Goal: Transaction & Acquisition: Purchase product/service

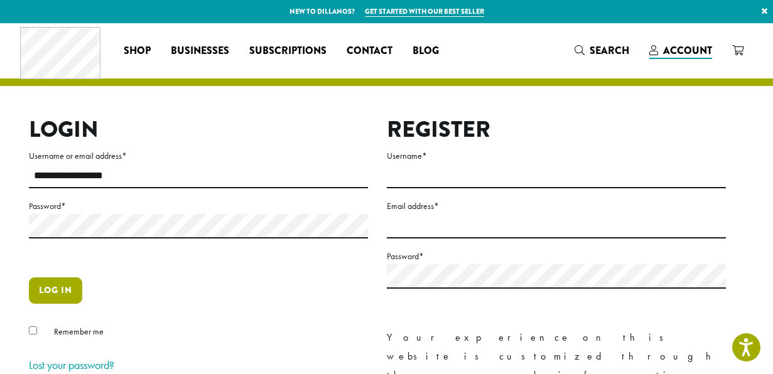
click at [47, 297] on button "Log in" at bounding box center [55, 291] width 53 height 26
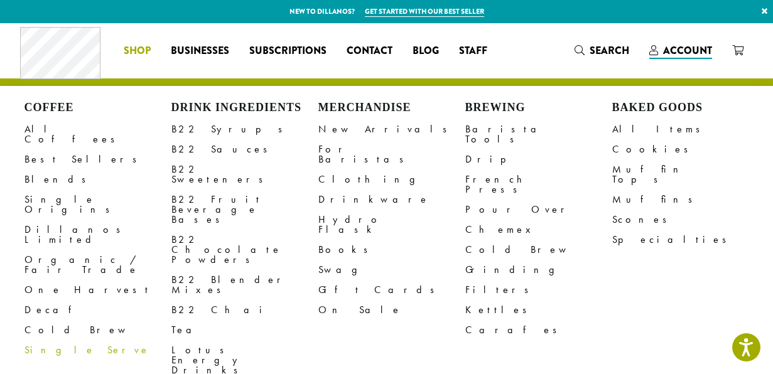
click at [138, 48] on span "Shop" at bounding box center [137, 51] width 27 height 16
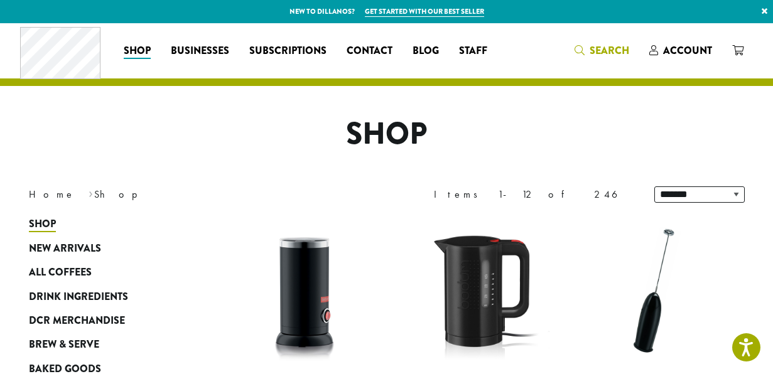
click at [608, 50] on span "Search" at bounding box center [610, 50] width 40 height 14
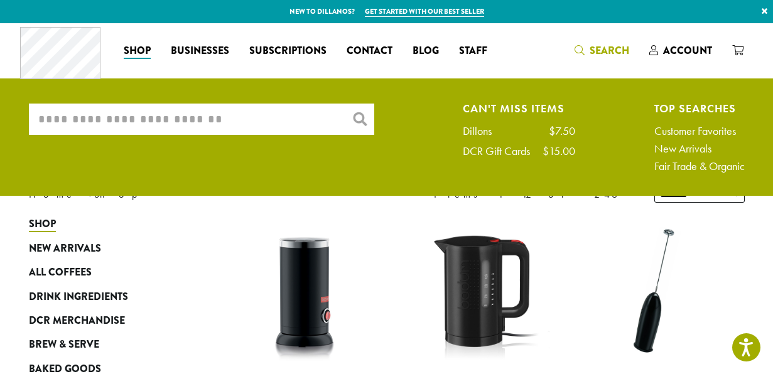
click at [276, 124] on input "What are you searching for?" at bounding box center [202, 119] width 346 height 31
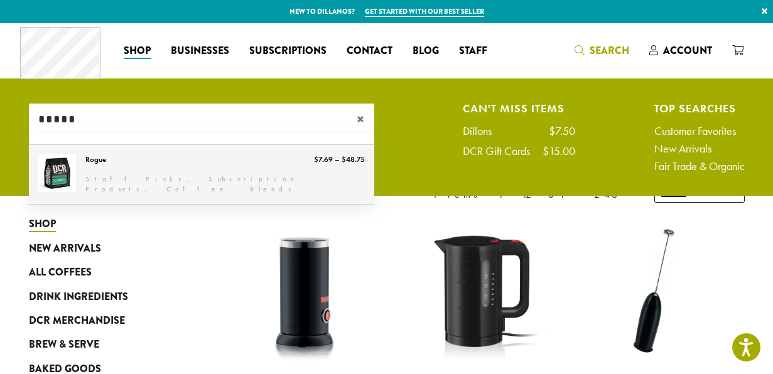
type input "*****"
click at [249, 162] on link "Rogue" at bounding box center [202, 174] width 346 height 59
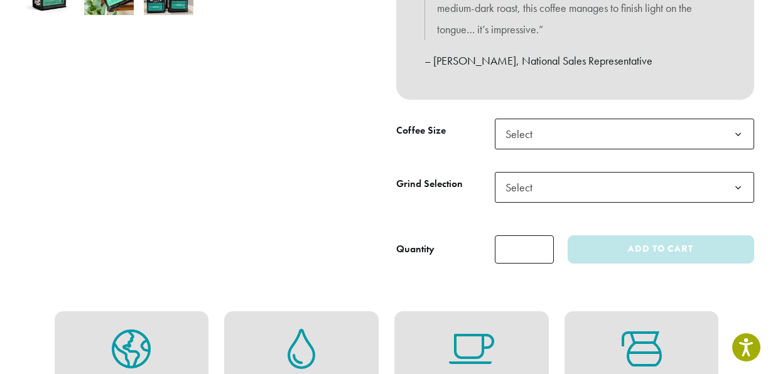
scroll to position [517, 0]
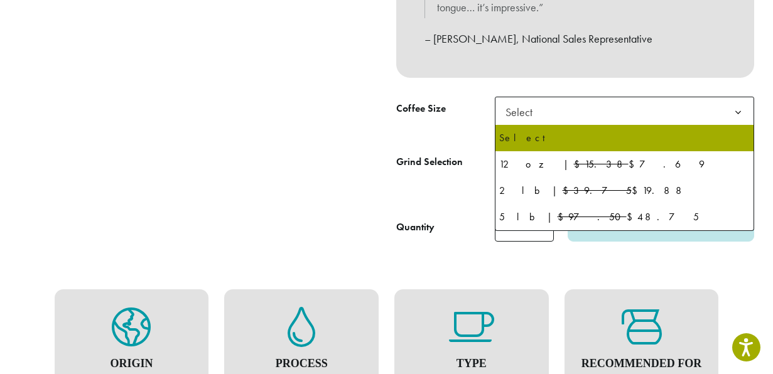
click at [621, 119] on span "Select" at bounding box center [624, 112] width 259 height 31
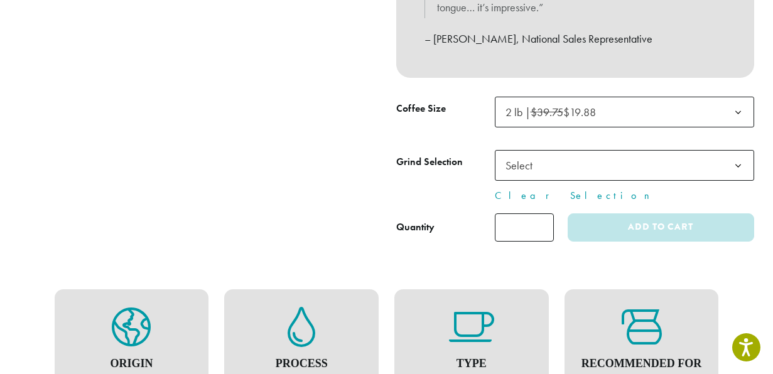
click at [623, 170] on span "Select" at bounding box center [624, 165] width 259 height 31
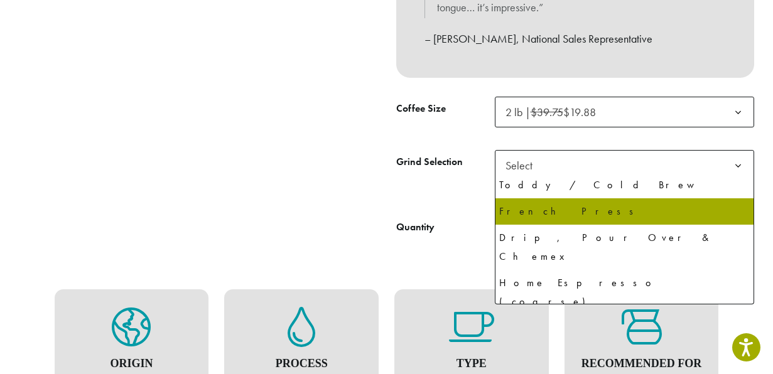
scroll to position [0, 0]
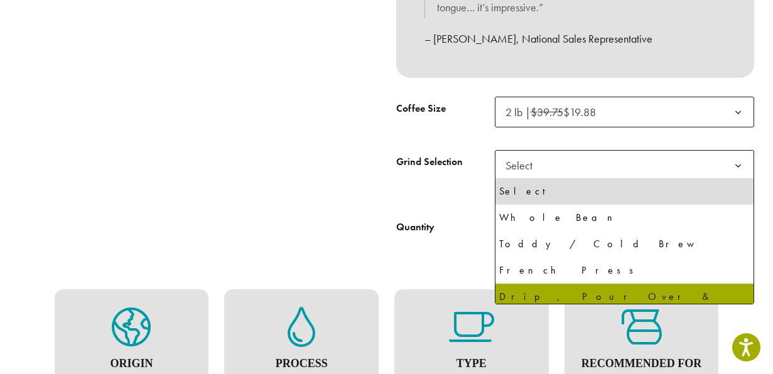
select select "**********"
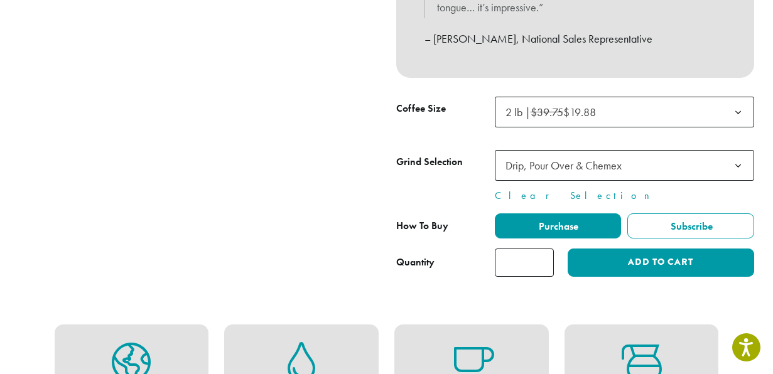
click at [673, 166] on span "Drip, Pour Over & Chemex" at bounding box center [624, 165] width 259 height 31
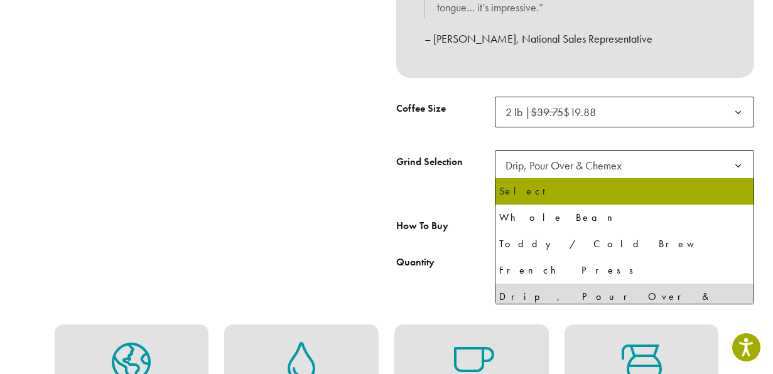
click at [474, 130] on tbody "**********" at bounding box center [575, 150] width 358 height 107
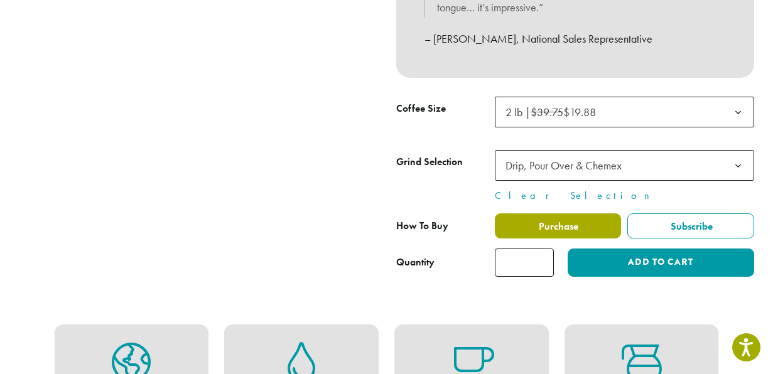
click at [553, 230] on span "Purchase" at bounding box center [557, 226] width 41 height 13
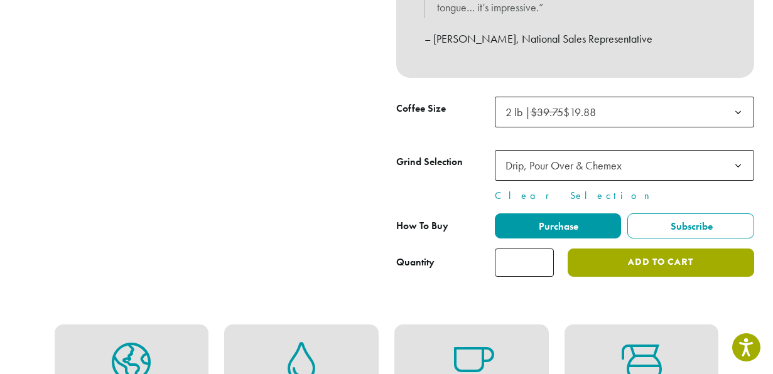
click at [627, 263] on button "Add to cart" at bounding box center [661, 263] width 186 height 28
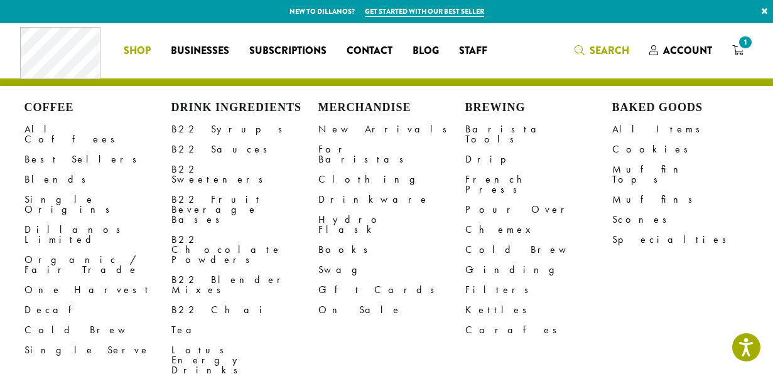
click at [612, 52] on span "Search" at bounding box center [610, 50] width 40 height 14
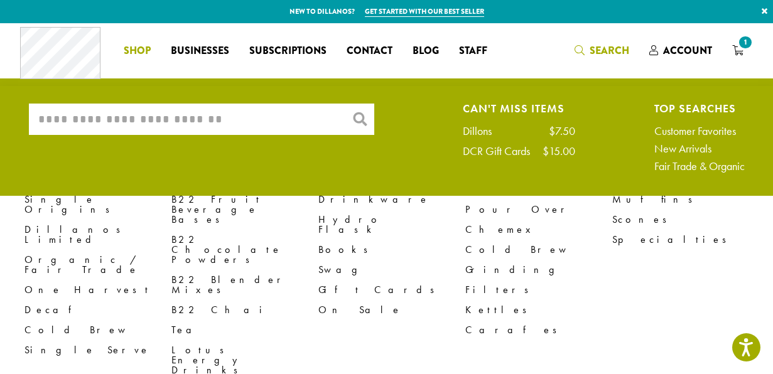
click at [140, 49] on span "Shop" at bounding box center [137, 51] width 27 height 16
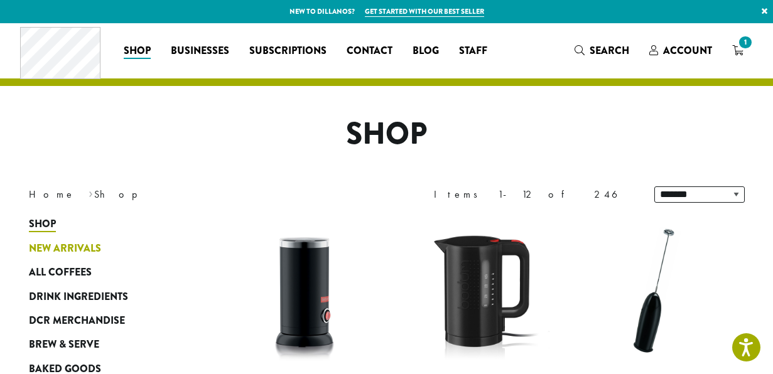
click at [87, 252] on span "New Arrivals" at bounding box center [65, 249] width 72 height 16
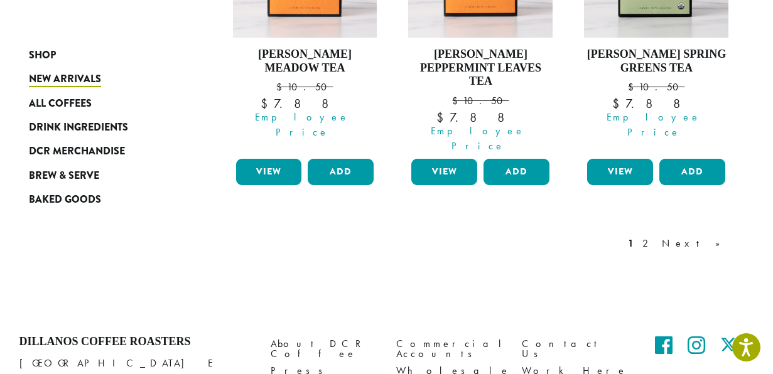
scroll to position [1300, 0]
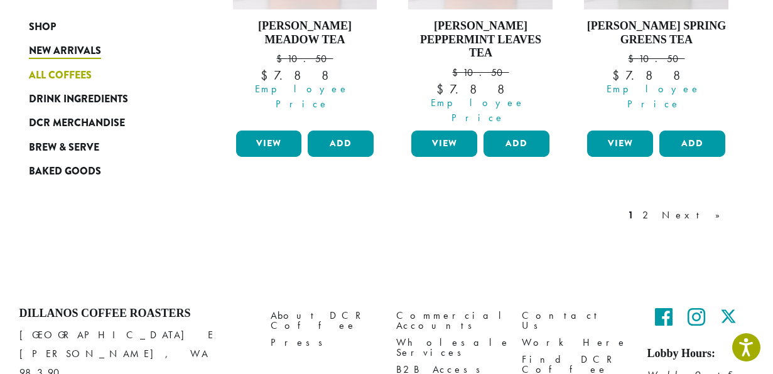
click at [81, 74] on span "All Coffees" at bounding box center [60, 76] width 63 height 16
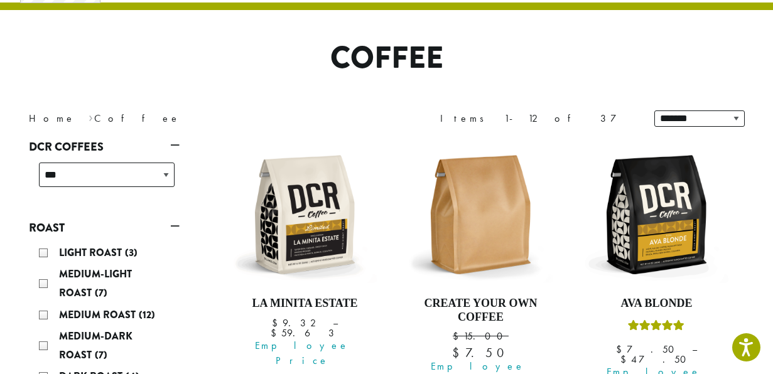
scroll to position [125, 0]
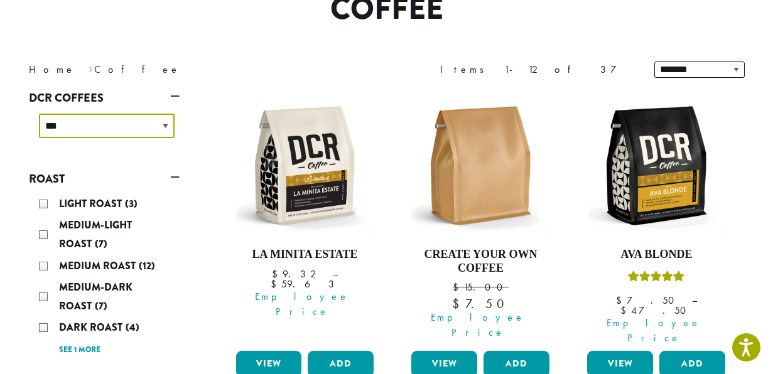
click at [136, 129] on select "**********" at bounding box center [107, 126] width 136 height 25
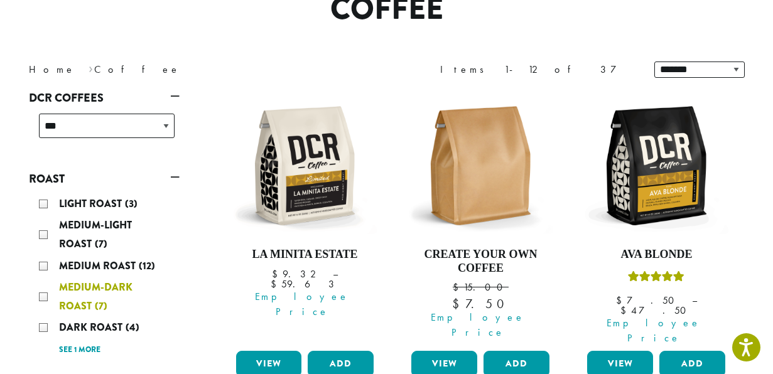
click at [41, 295] on div "Medium-Dark Roast (7)" at bounding box center [107, 297] width 136 height 38
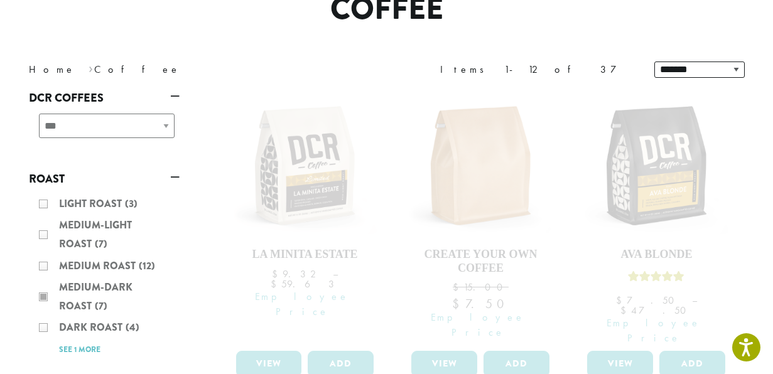
click at [45, 327] on div "Light Roast (3) Medium-Light Roast (7) Medium Roast (12) Medium-Dark Roast (7) …" at bounding box center [104, 277] width 151 height 174
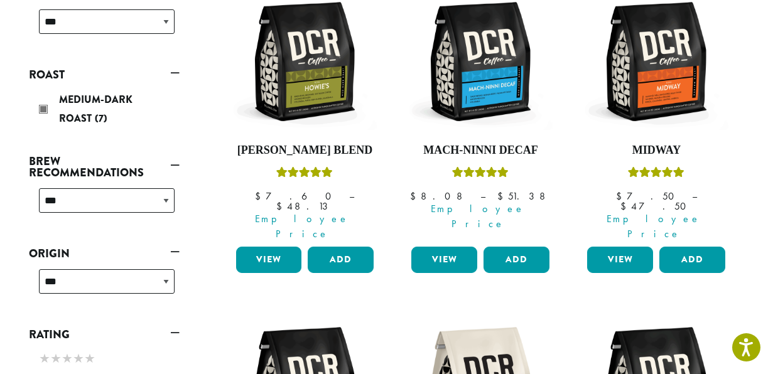
scroll to position [224, 0]
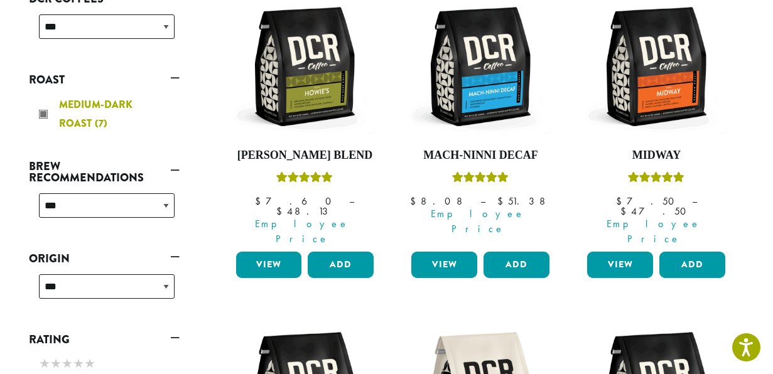
click at [101, 113] on div "Medium-Dark Roast (7)" at bounding box center [107, 114] width 136 height 38
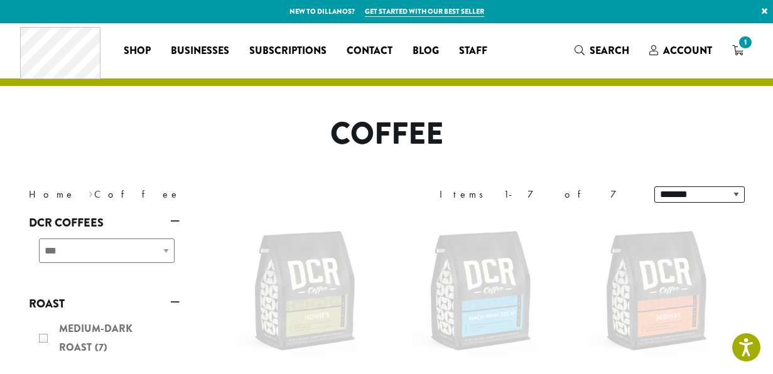
scroll to position [224, 0]
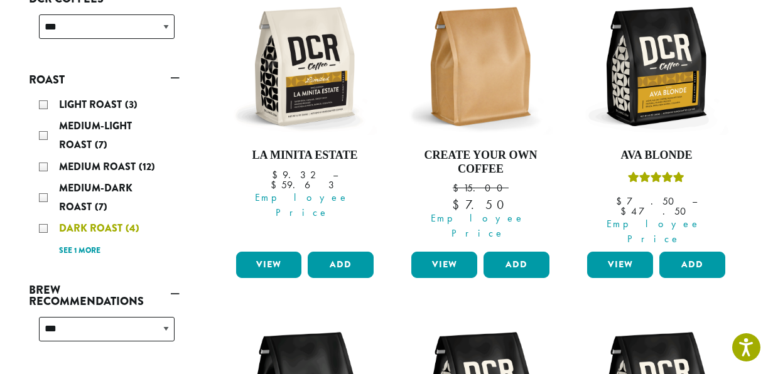
click at [46, 228] on div "Dark Roast (4)" at bounding box center [107, 228] width 136 height 19
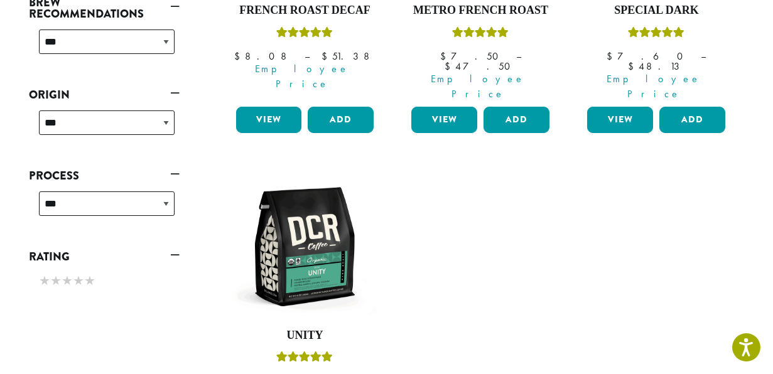
scroll to position [393, 0]
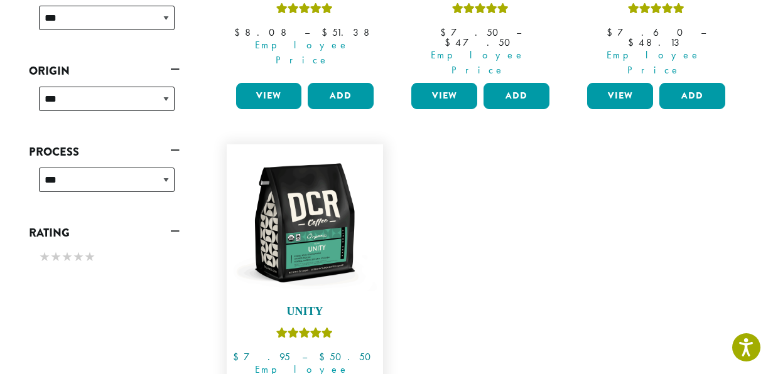
click at [295, 192] on img at bounding box center [304, 223] width 145 height 145
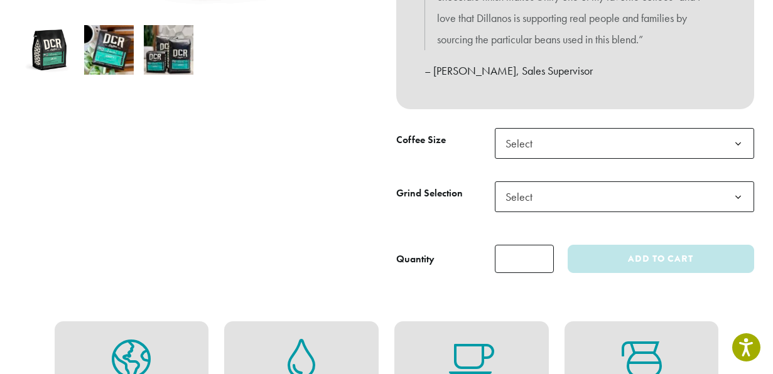
scroll to position [437, 0]
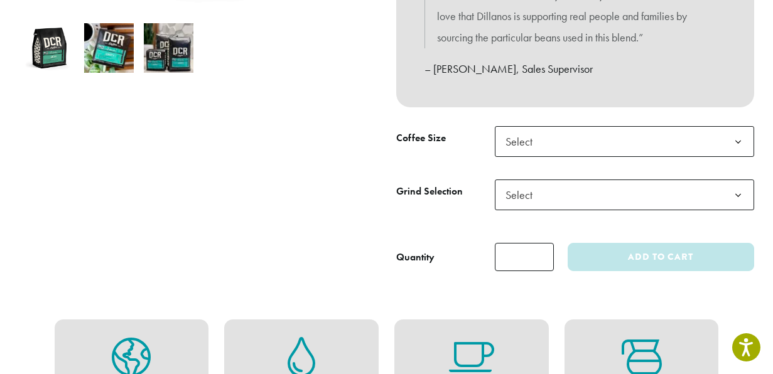
click at [668, 146] on span "Select" at bounding box center [624, 141] width 259 height 31
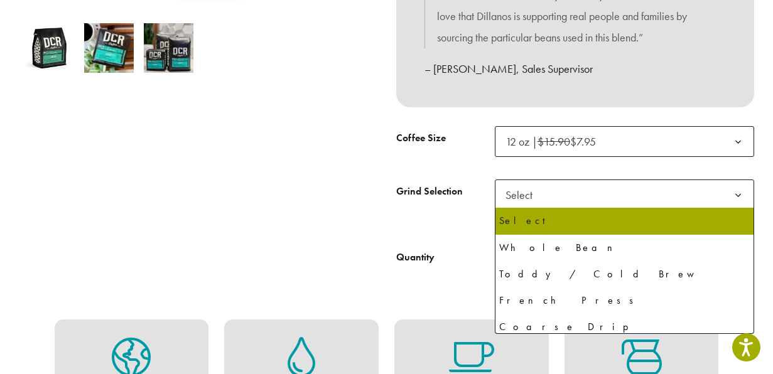
click at [609, 200] on span "Select" at bounding box center [624, 195] width 259 height 31
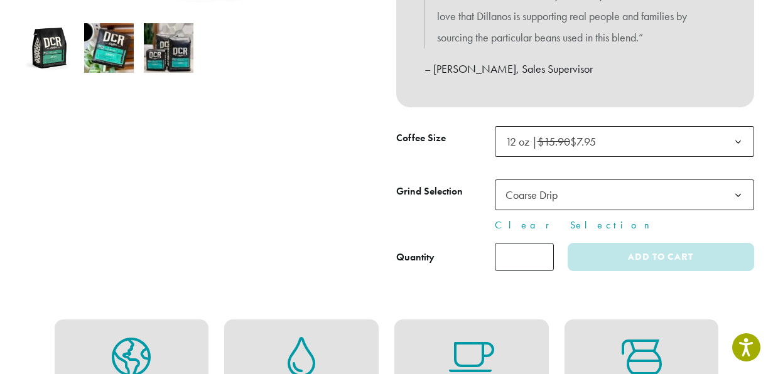
select select "*********"
select select "**********"
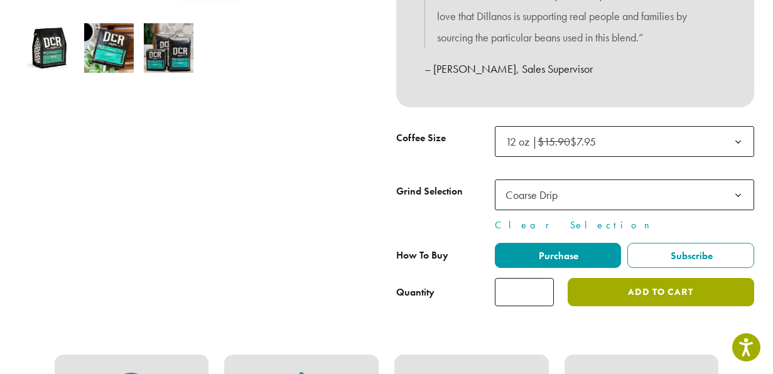
click at [653, 299] on button "Add to cart" at bounding box center [661, 292] width 186 height 28
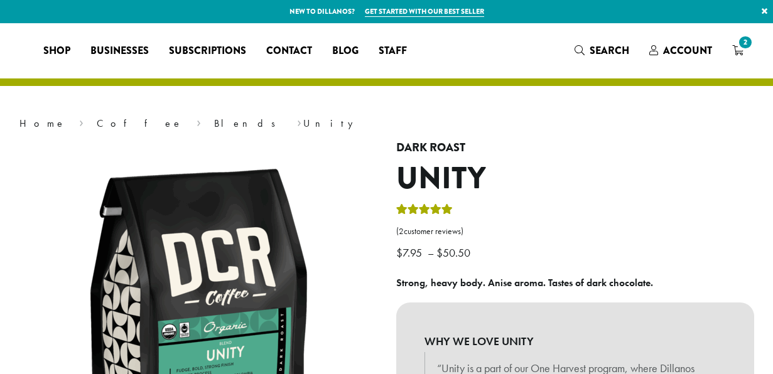
select select "*********"
select select "**********"
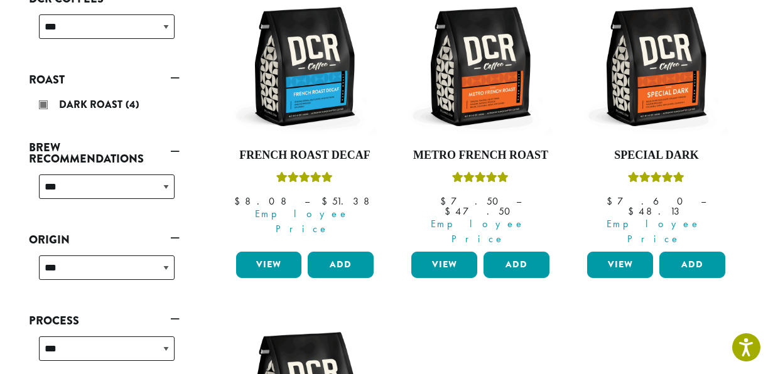
scroll to position [222, 0]
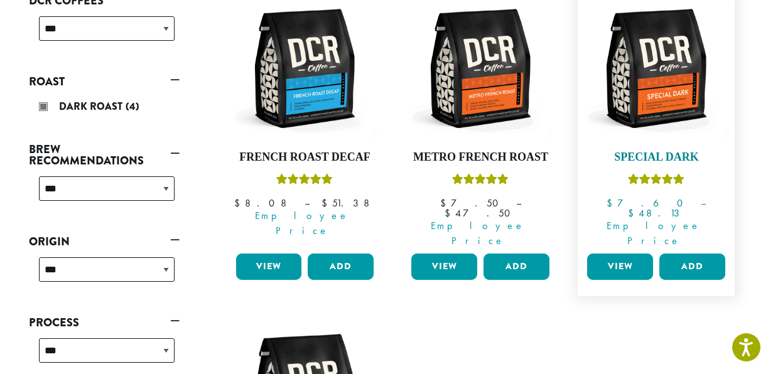
click at [666, 105] on img at bounding box center [656, 68] width 145 height 145
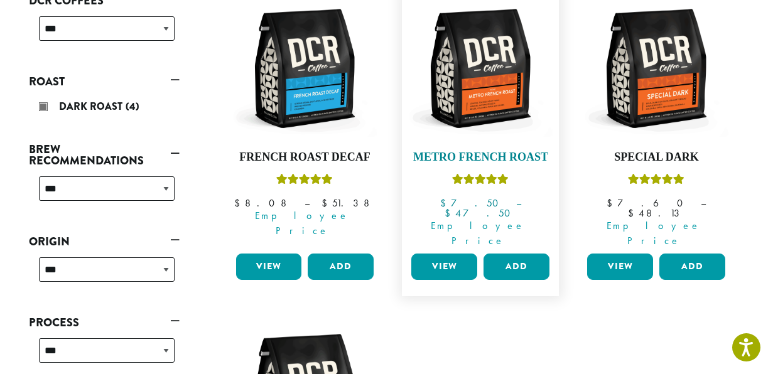
click at [505, 89] on img at bounding box center [480, 68] width 145 height 145
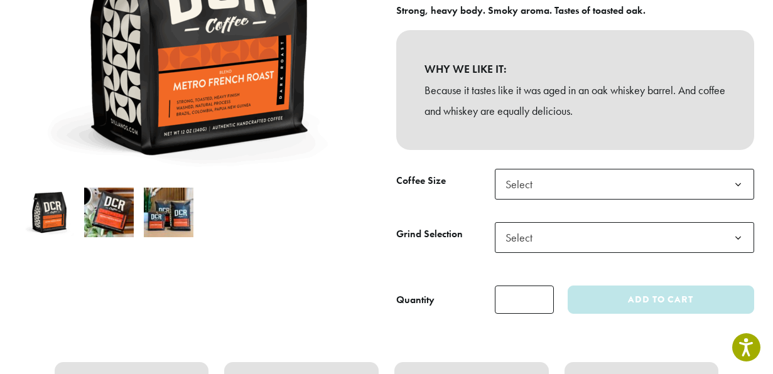
scroll to position [282, 0]
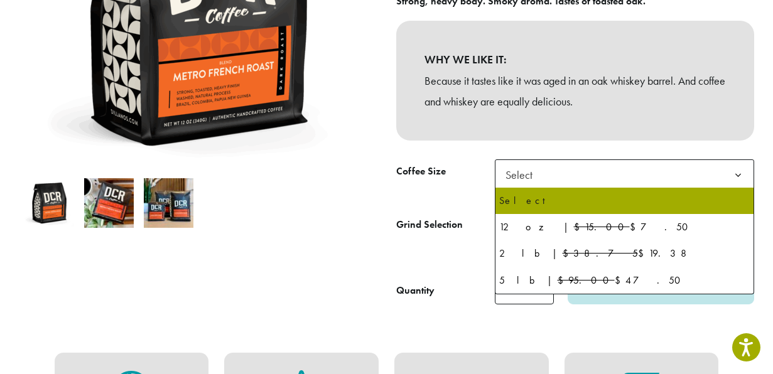
click at [587, 183] on span "Select" at bounding box center [624, 175] width 259 height 31
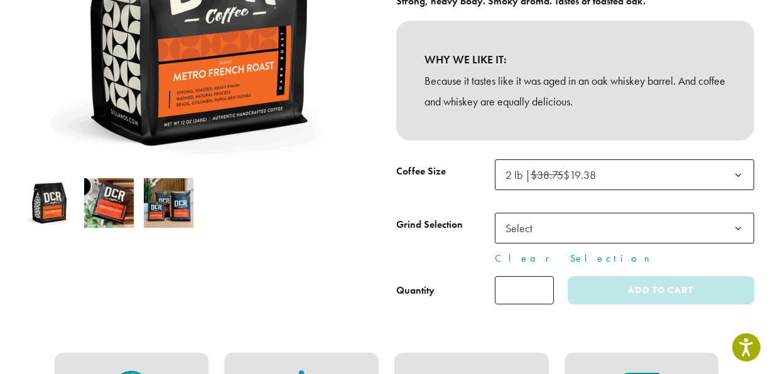
click at [624, 236] on span "Select" at bounding box center [624, 228] width 259 height 31
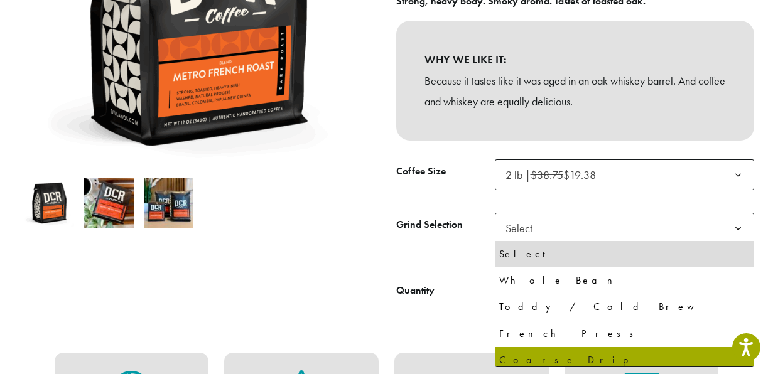
select select "**********"
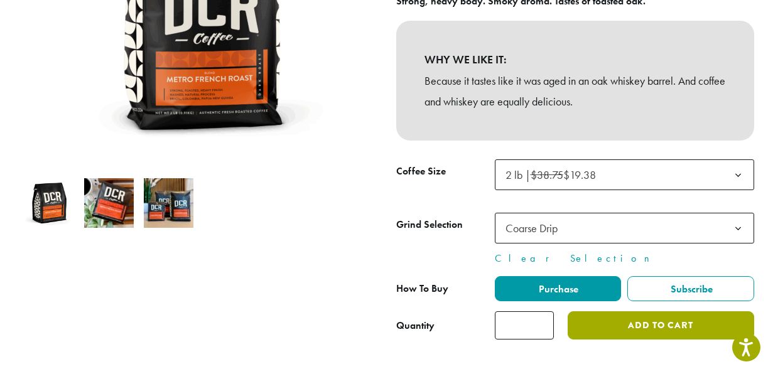
click at [677, 329] on button "Add to cart" at bounding box center [661, 326] width 186 height 28
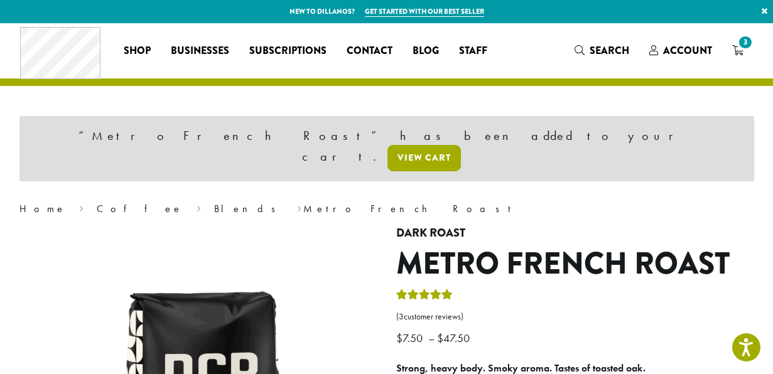
click at [461, 145] on link "View cart" at bounding box center [425, 158] width 74 height 26
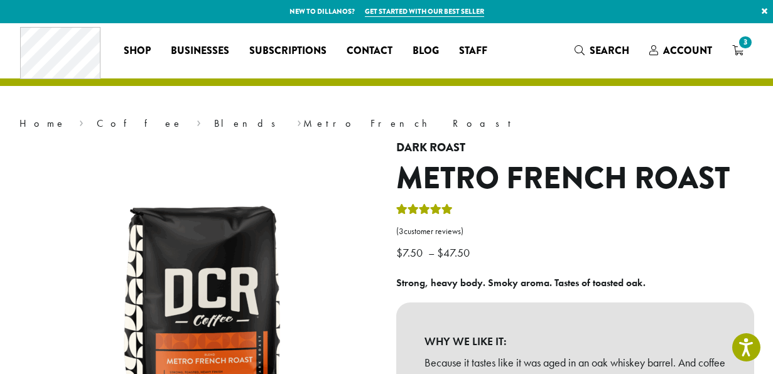
scroll to position [19, 0]
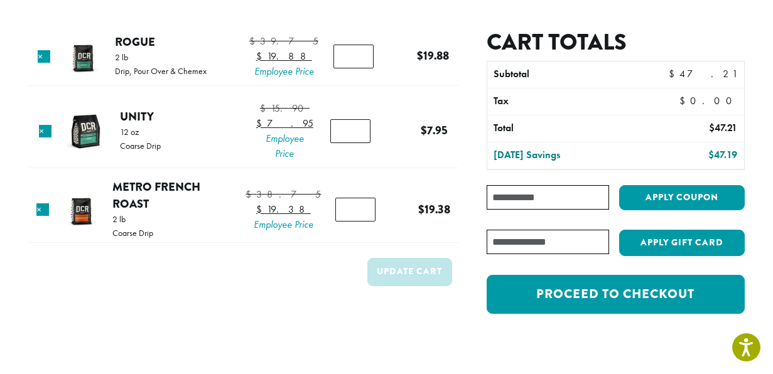
scroll to position [84, 0]
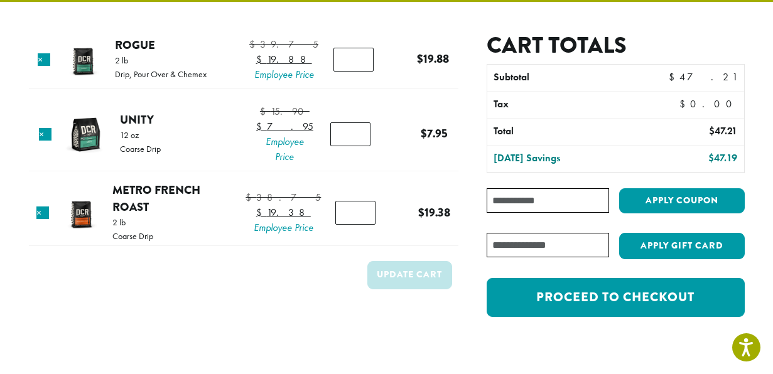
click at [524, 201] on input "Coupon:" at bounding box center [548, 200] width 122 height 25
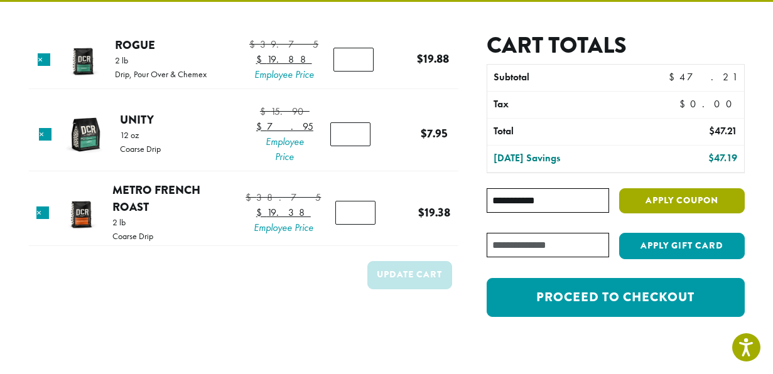
type input "**********"
click at [677, 199] on button "Apply coupon" at bounding box center [682, 201] width 126 height 26
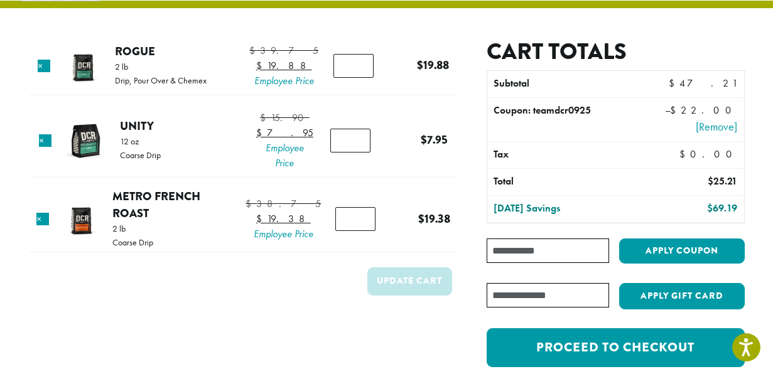
scroll to position [79, 0]
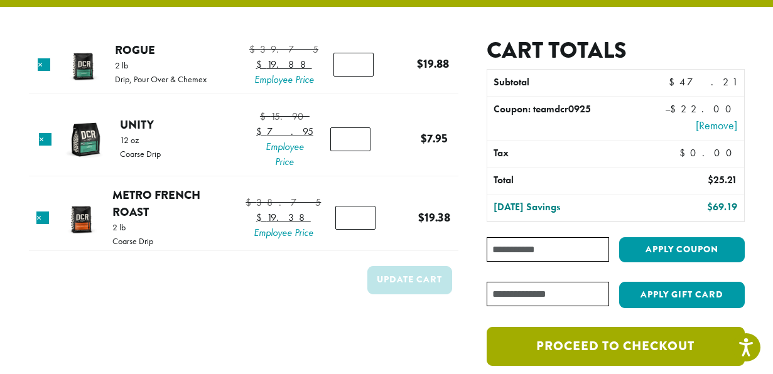
click at [559, 349] on link "Proceed to checkout" at bounding box center [616, 346] width 258 height 39
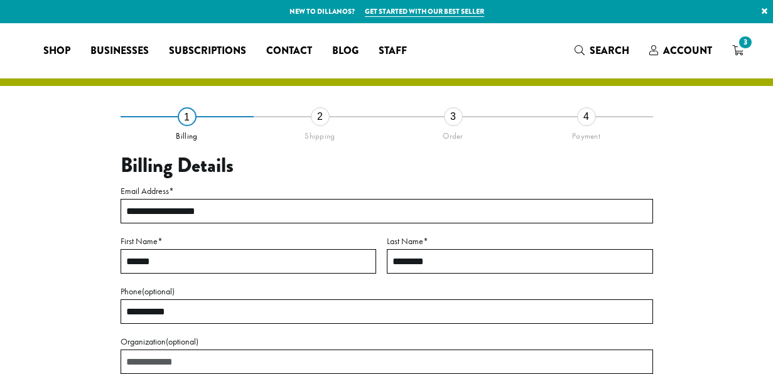
select select "**"
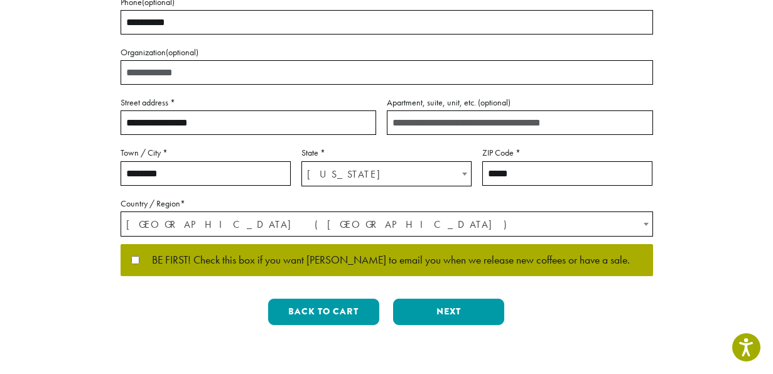
scroll to position [296, 0]
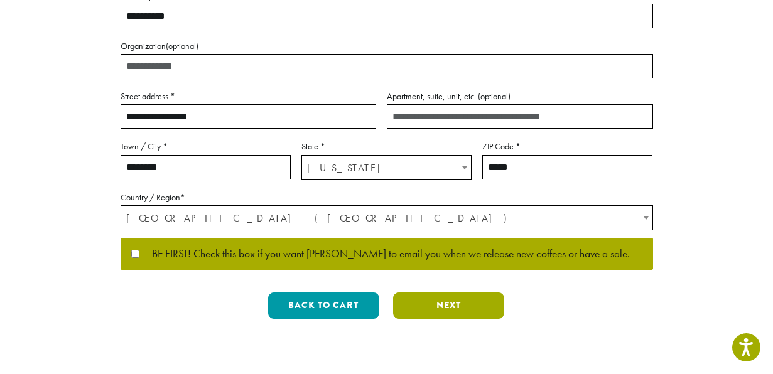
click at [468, 308] on button "Next" at bounding box center [448, 306] width 111 height 26
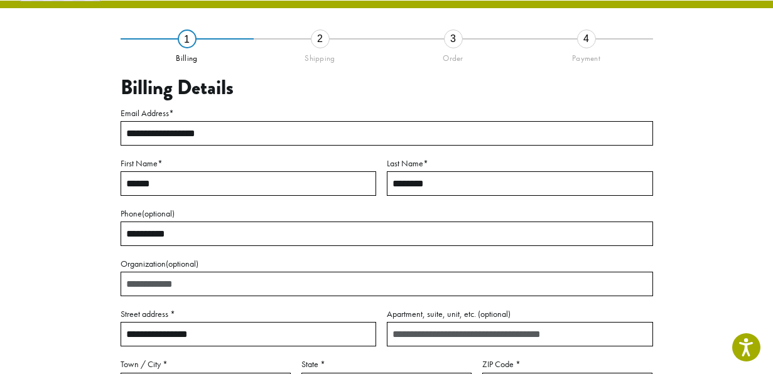
scroll to position [72, 0]
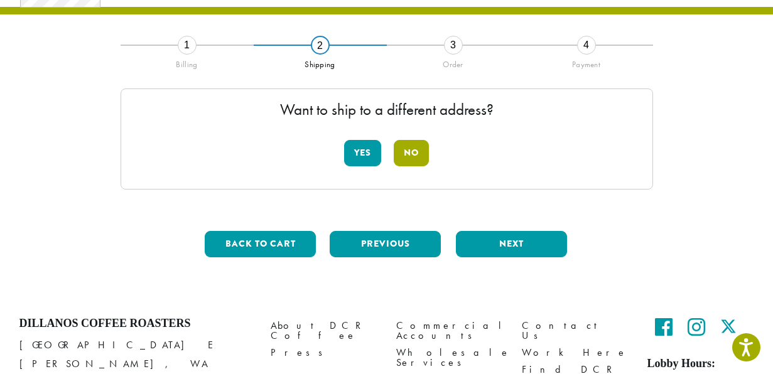
click at [415, 153] on button "No" at bounding box center [411, 153] width 35 height 26
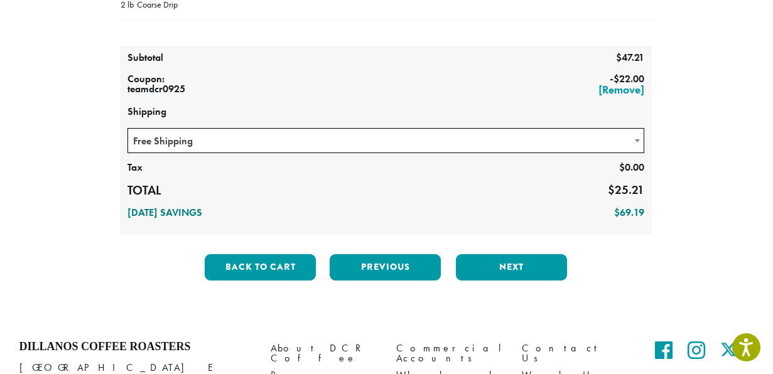
scroll to position [287, 0]
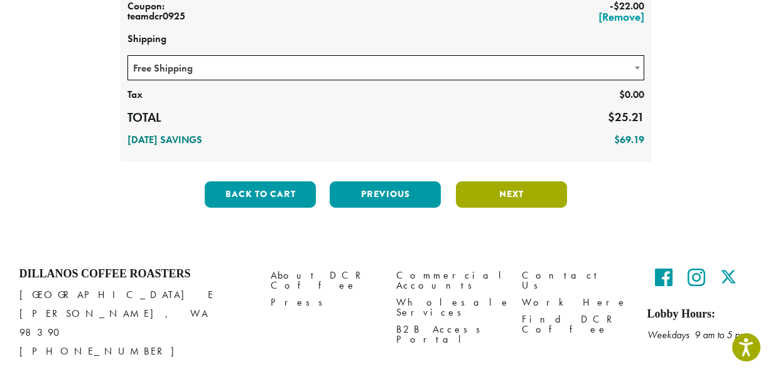
click at [540, 194] on button "Next" at bounding box center [511, 195] width 111 height 26
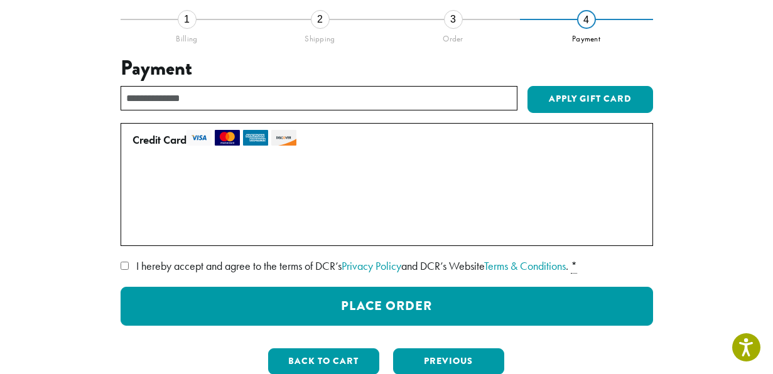
scroll to position [100, 0]
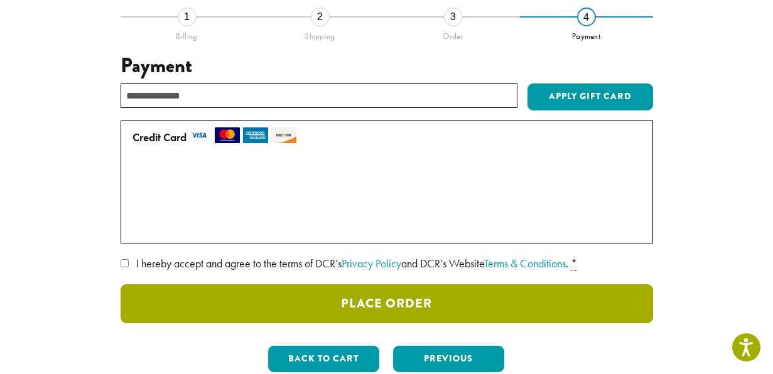
click at [499, 304] on button "Place Order" at bounding box center [387, 304] width 533 height 39
